Goal: Information Seeking & Learning: Learn about a topic

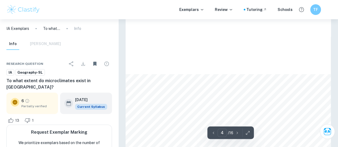
type input "5"
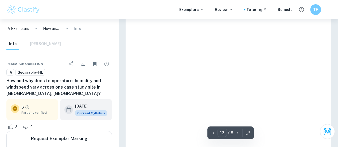
scroll to position [3002, 0]
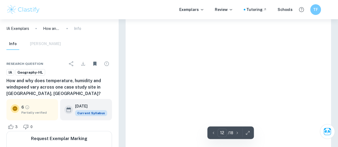
drag, startPoint x: 144, startPoint y: 67, endPoint x: 152, endPoint y: 69, distance: 7.9
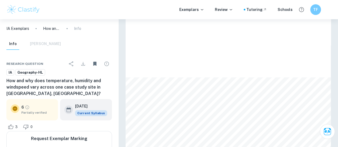
copy div "ooking at (figure: 6) we can see that Transect C had the fastest overall windsp…"
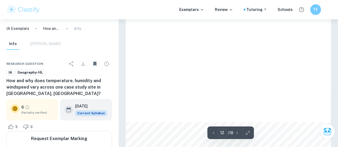
scroll to position [3116, 0]
drag, startPoint x: 187, startPoint y: 110, endPoint x: 170, endPoint y: 120, distance: 18.7
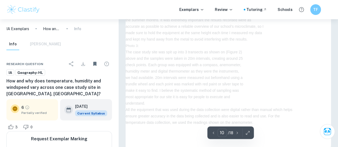
drag, startPoint x: 197, startPoint y: 93, endPoint x: 181, endPoint y: 108, distance: 22.7
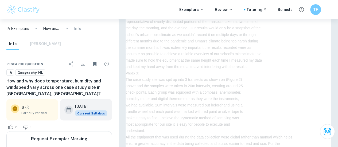
click at [197, 125] on button "Ask Clai" at bounding box center [200, 131] width 29 height 12
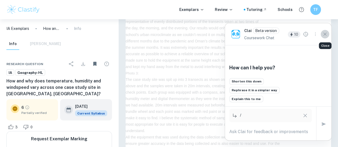
click at [321, 32] on button "Close" at bounding box center [325, 34] width 9 height 9
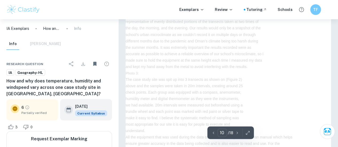
drag, startPoint x: 205, startPoint y: 119, endPoint x: 200, endPoint y: 122, distance: 5.5
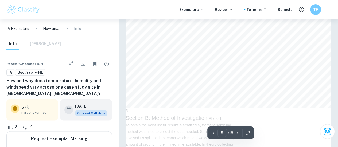
drag, startPoint x: 188, startPoint y: 89, endPoint x: 208, endPoint y: 62, distance: 34.1
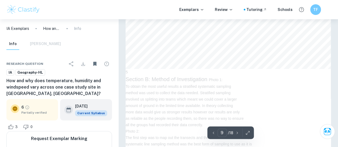
type input "12"
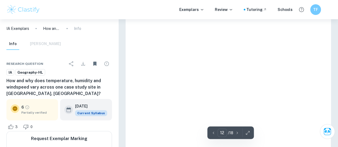
scroll to position [3081, 0]
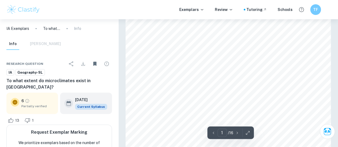
scroll to position [147, 0]
type input "15"
type input "8"
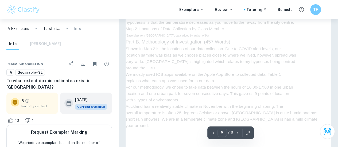
scroll to position [2089, 0]
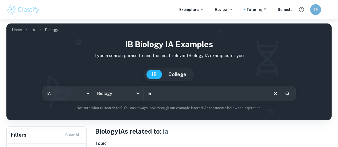
click at [315, 10] on h6 "TF" at bounding box center [316, 10] width 6 height 6
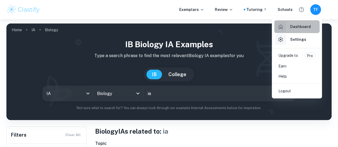
click at [289, 30] on div "Dashboard" at bounding box center [293, 26] width 36 height 11
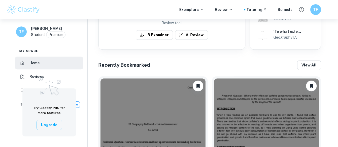
scroll to position [206, 0]
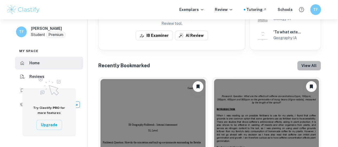
click at [301, 64] on button "View all" at bounding box center [309, 66] width 24 height 10
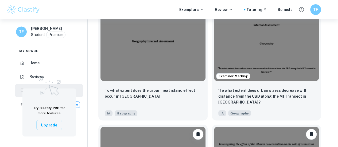
scroll to position [423, 0]
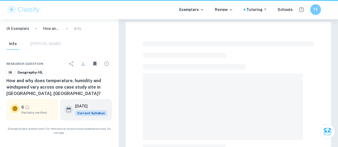
click at [159, 78] on span at bounding box center [223, 107] width 160 height 67
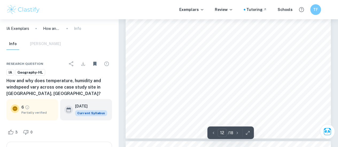
scroll to position [3129, 0]
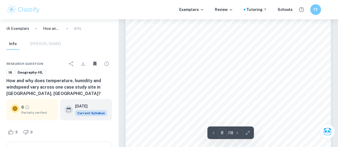
type input "7"
